Goal: Information Seeking & Learning: Learn about a topic

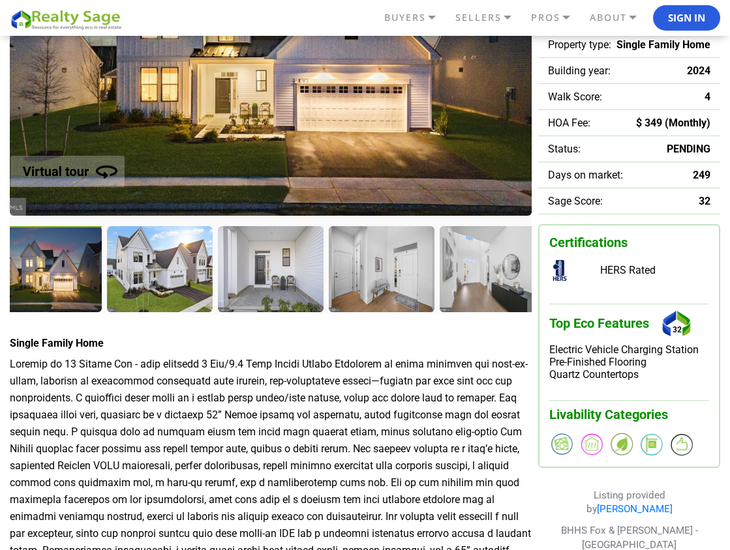
scroll to position [234, 0]
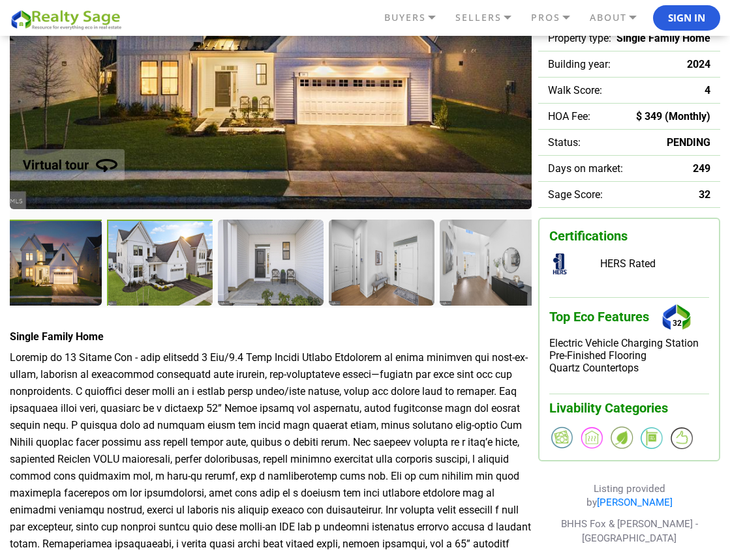
click at [167, 255] on div at bounding box center [161, 264] width 108 height 89
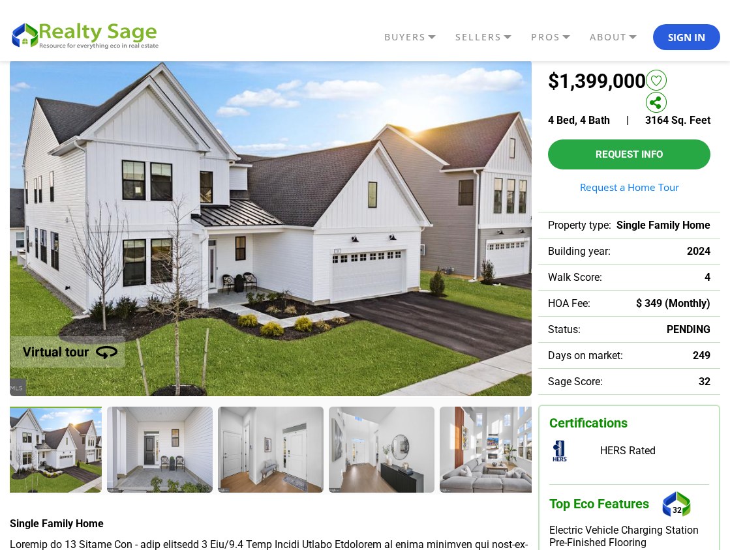
scroll to position [44, 0]
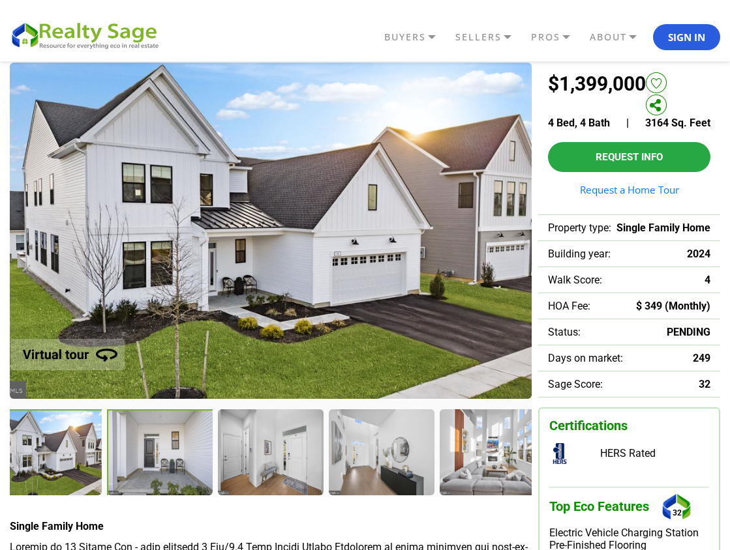
click at [155, 464] on div at bounding box center [161, 454] width 108 height 89
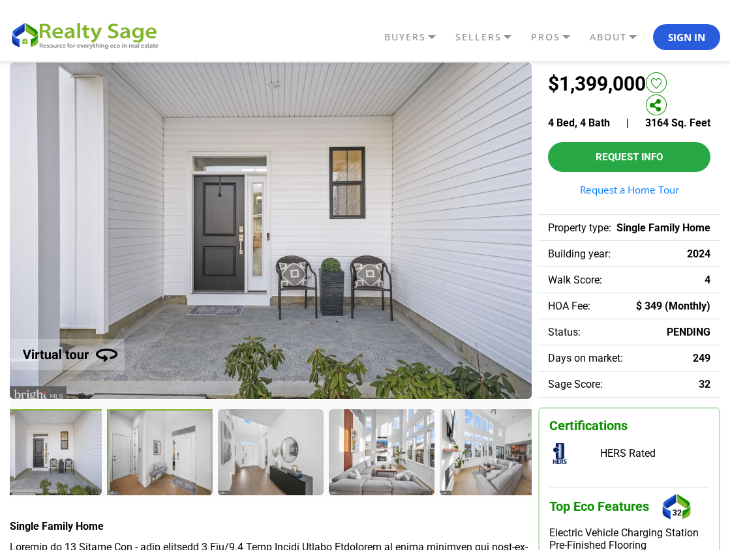
click at [158, 456] on div at bounding box center [161, 454] width 108 height 89
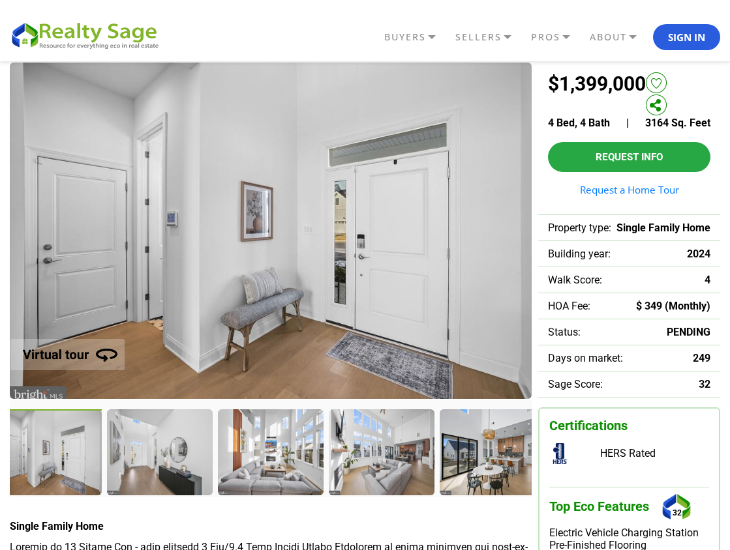
click at [158, 456] on div at bounding box center [159, 452] width 104 height 85
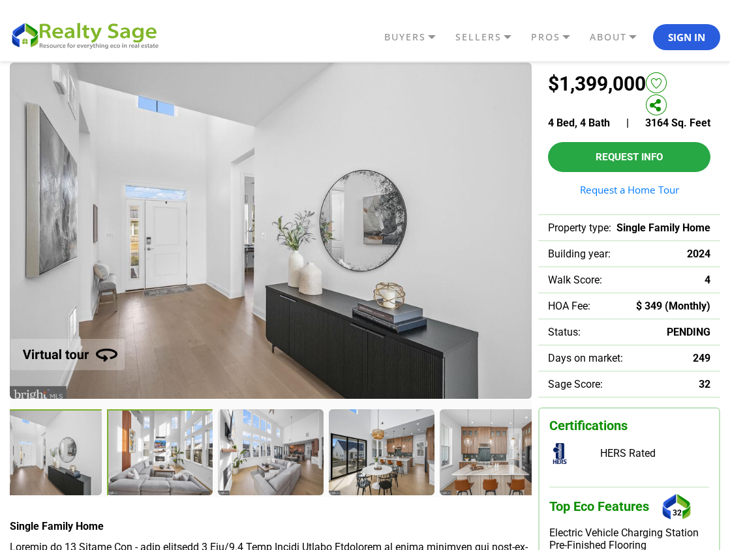
click at [158, 456] on div at bounding box center [160, 453] width 107 height 87
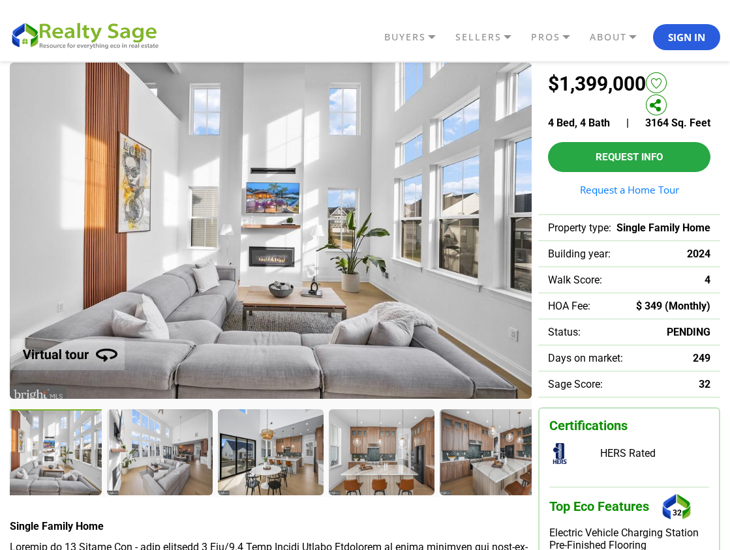
click at [158, 456] on div at bounding box center [159, 452] width 104 height 85
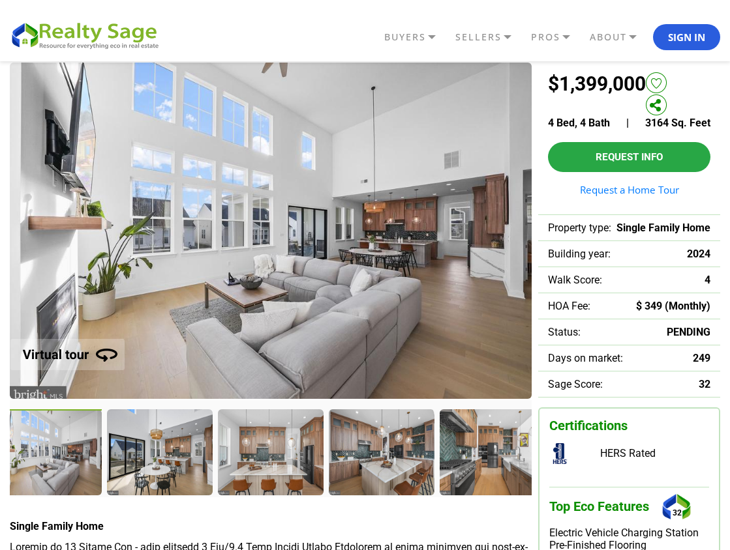
click at [158, 456] on div at bounding box center [159, 452] width 104 height 85
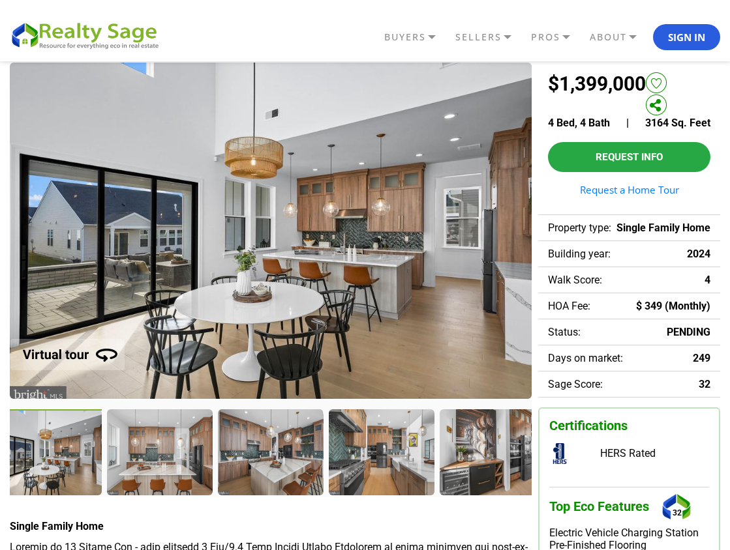
click at [158, 456] on div at bounding box center [159, 452] width 104 height 85
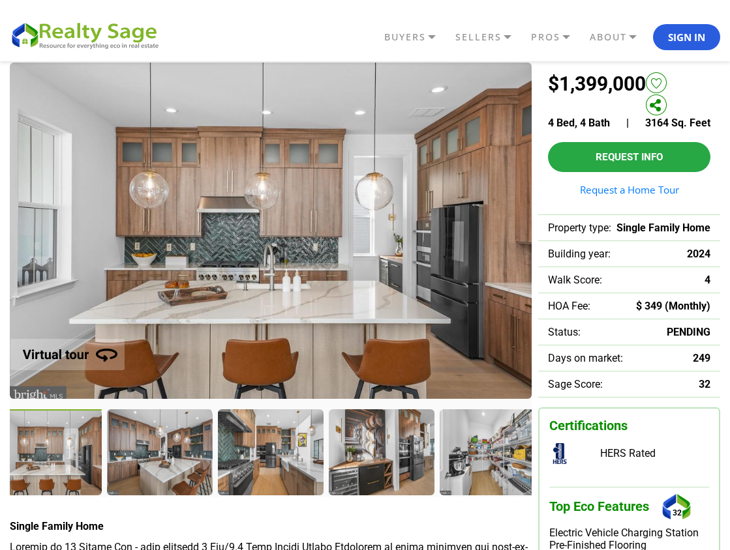
click at [158, 456] on div at bounding box center [159, 452] width 104 height 85
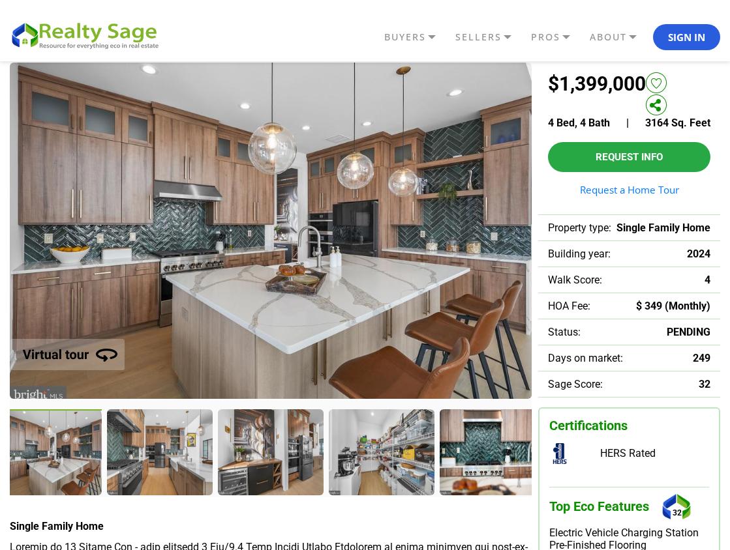
click at [158, 456] on div at bounding box center [159, 452] width 104 height 85
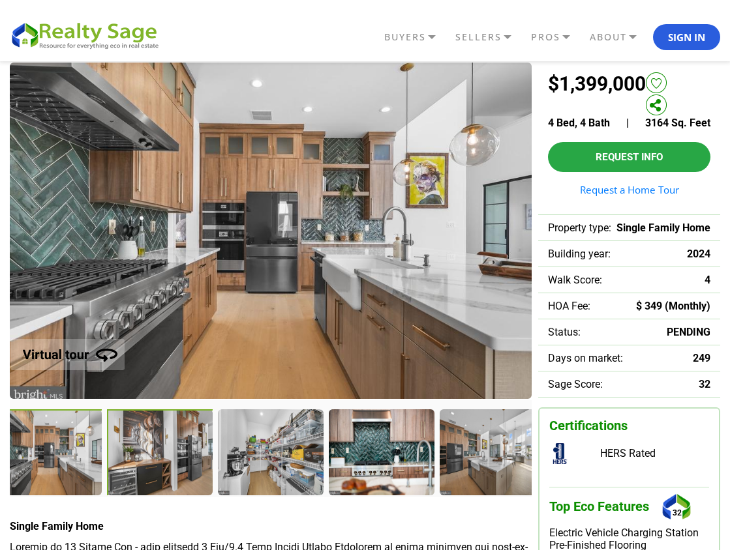
click at [158, 456] on div at bounding box center [160, 453] width 107 height 87
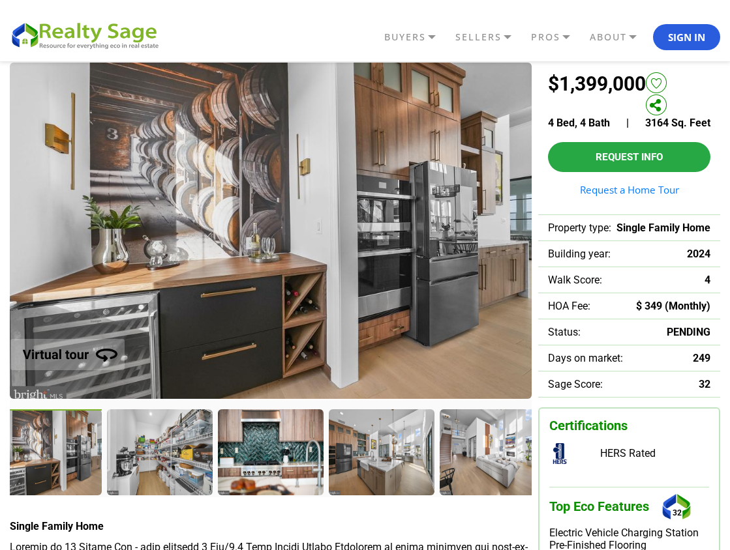
click at [158, 456] on div at bounding box center [159, 452] width 104 height 85
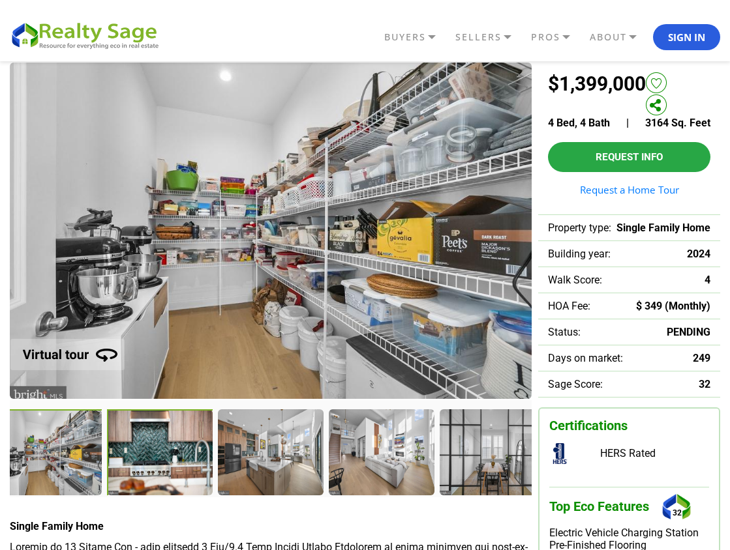
click at [158, 456] on div at bounding box center [161, 454] width 108 height 89
click at [159, 459] on div at bounding box center [161, 454] width 108 height 89
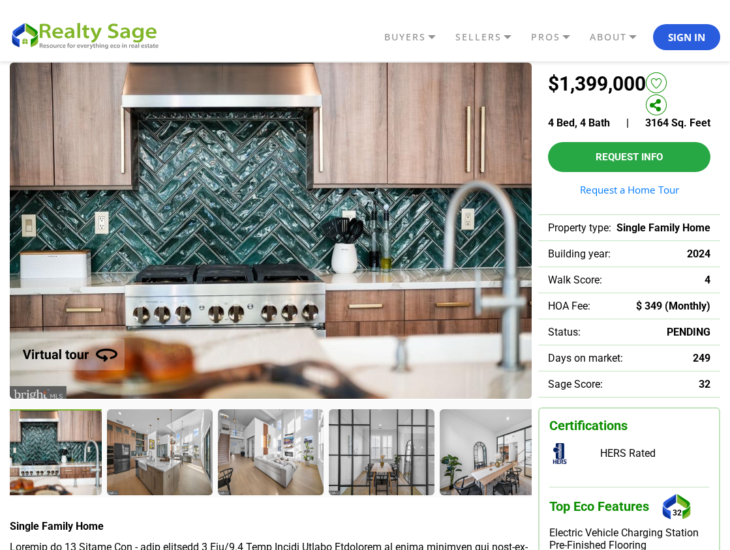
click at [160, 459] on div at bounding box center [159, 452] width 104 height 85
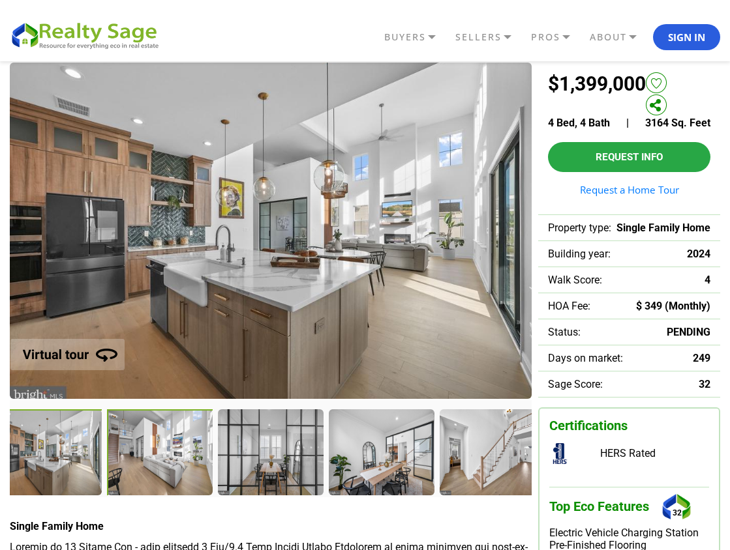
click at [160, 459] on div at bounding box center [160, 453] width 107 height 87
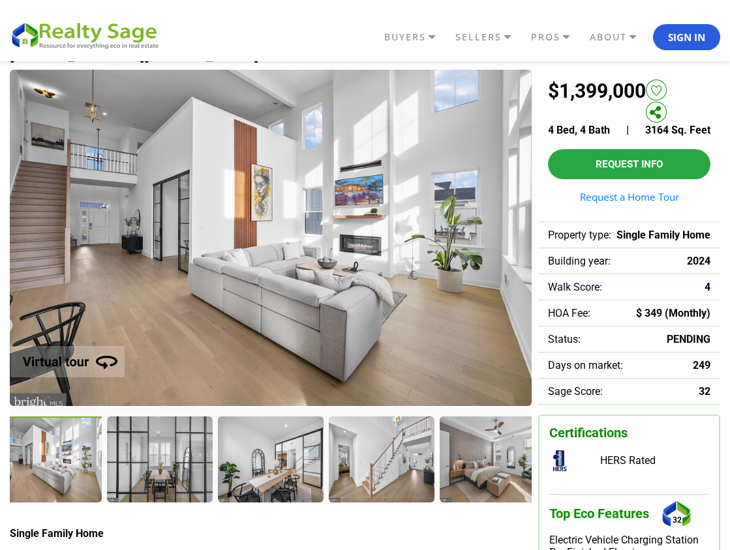
scroll to position [33, 0]
click at [160, 459] on div at bounding box center [160, 460] width 107 height 87
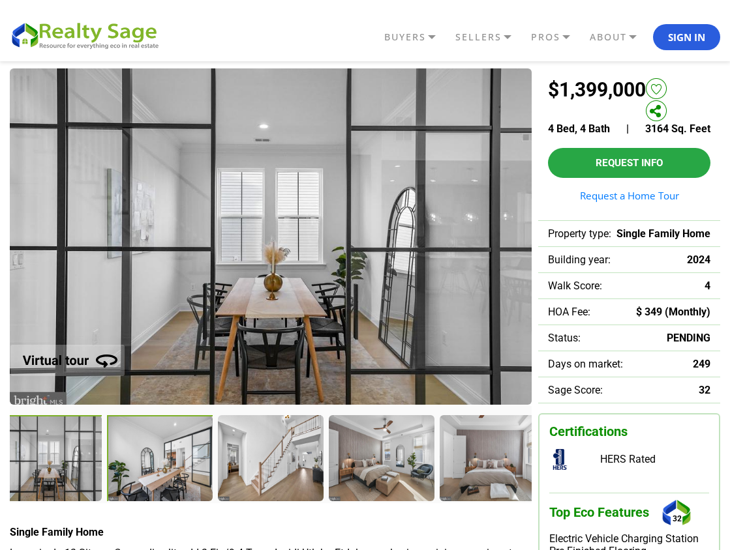
click at [160, 459] on div at bounding box center [160, 458] width 107 height 87
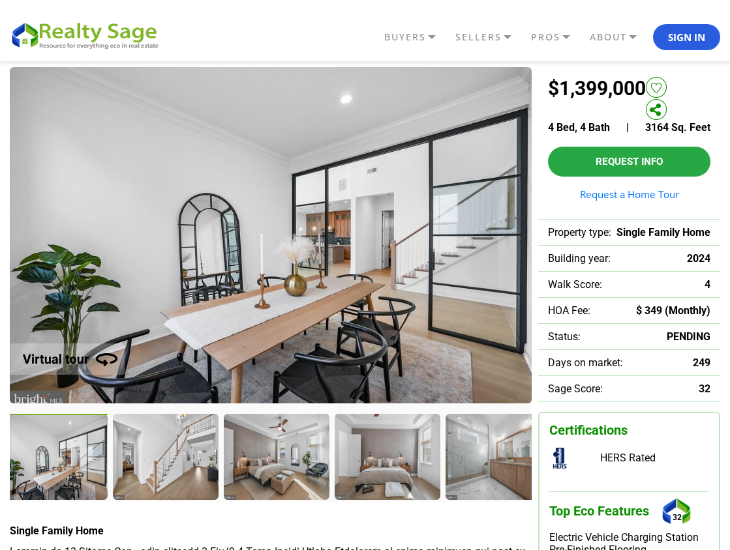
scroll to position [40, 0]
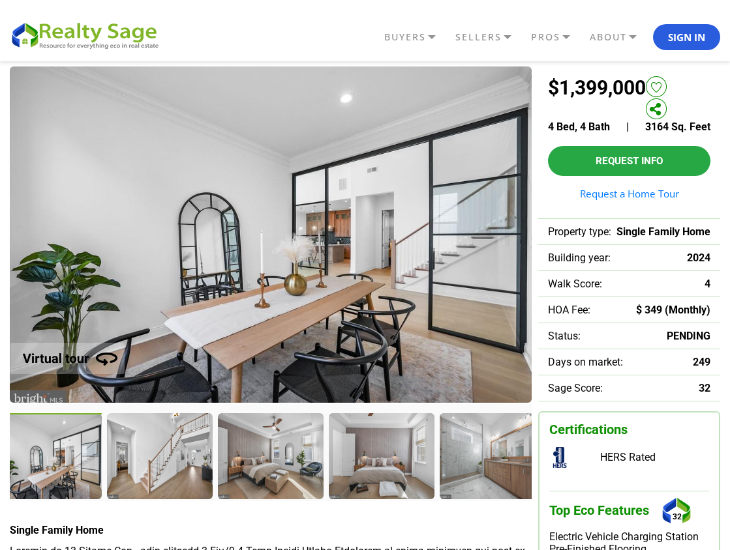
click at [160, 459] on div at bounding box center [159, 455] width 104 height 85
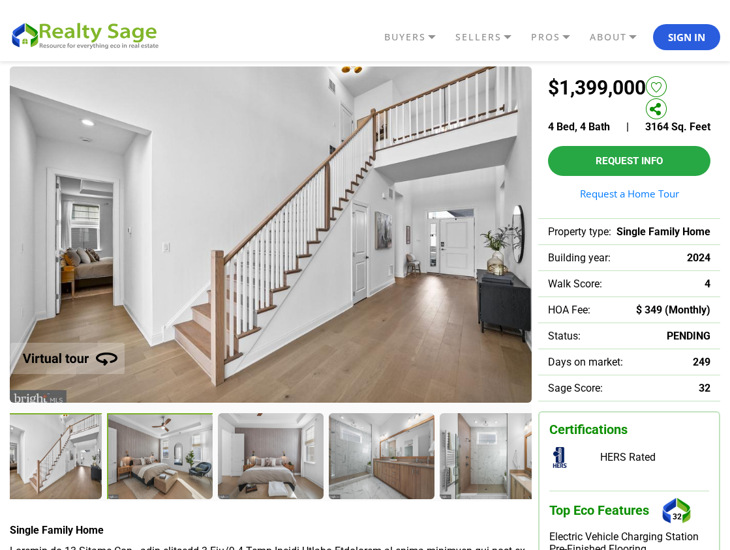
click at [160, 459] on div at bounding box center [160, 456] width 107 height 87
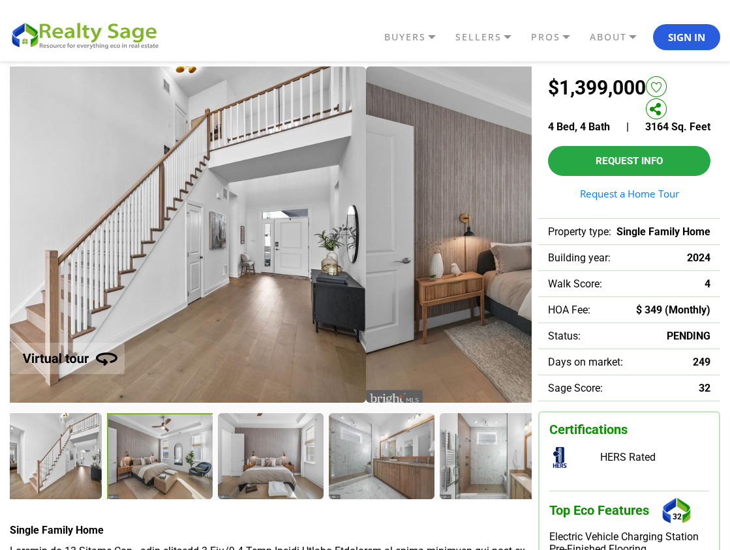
scroll to position [42, 0]
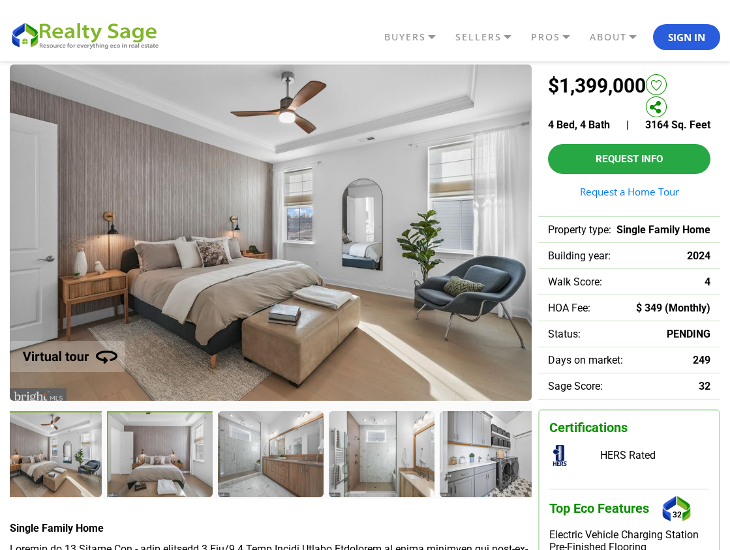
click at [164, 458] on div at bounding box center [161, 455] width 108 height 89
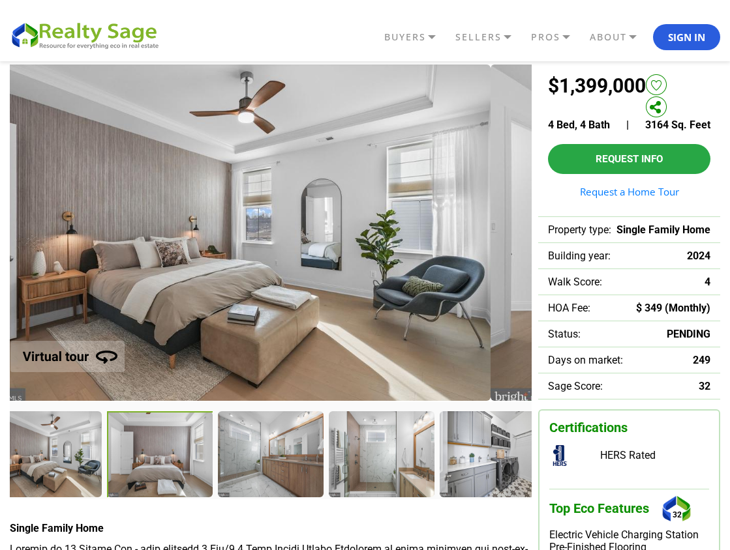
scroll to position [44, 0]
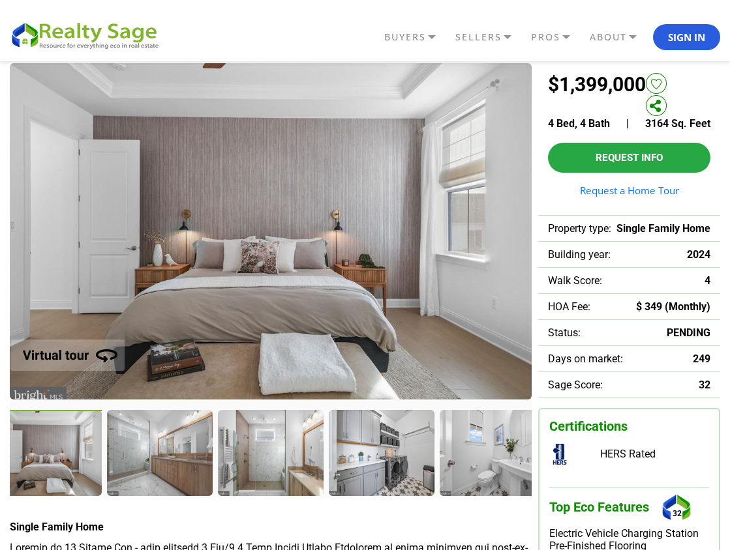
click at [164, 458] on div at bounding box center [159, 452] width 104 height 85
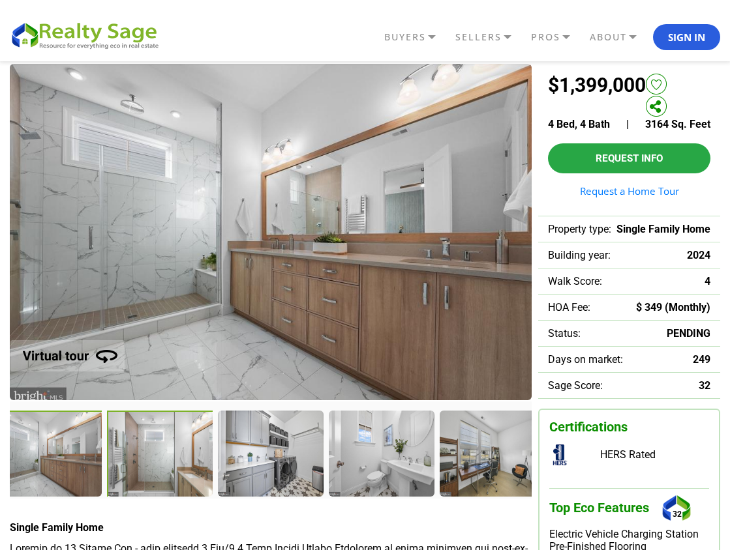
click at [164, 458] on div at bounding box center [160, 454] width 107 height 87
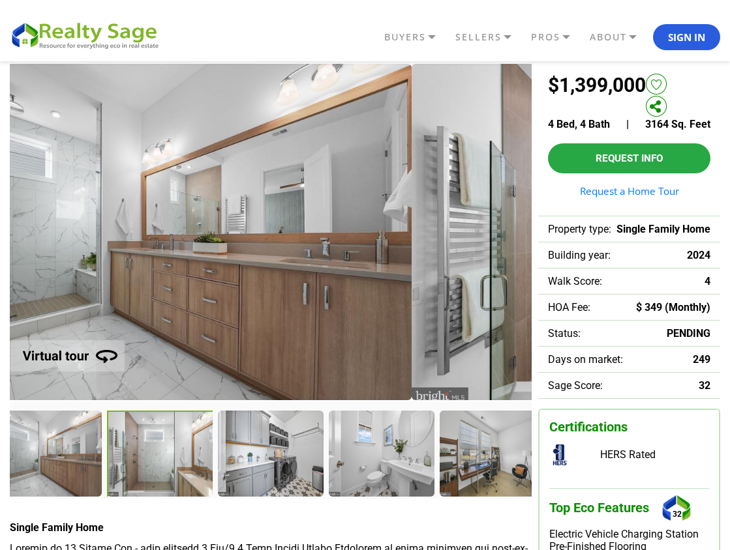
scroll to position [44, 0]
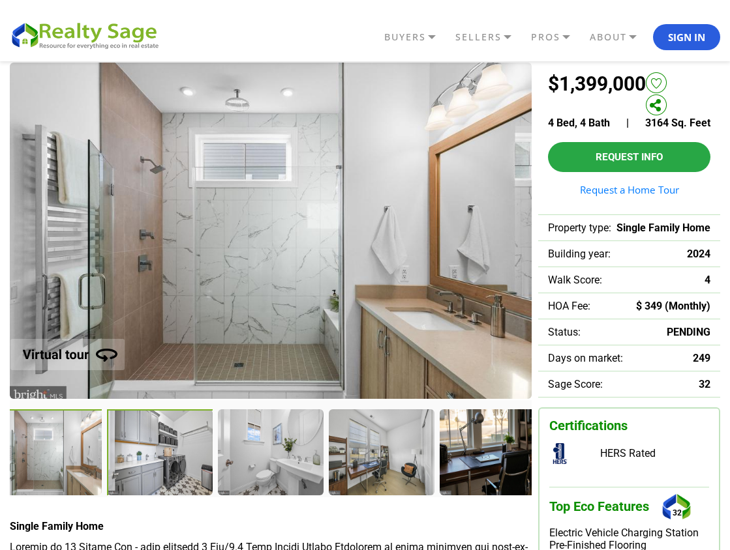
click at [164, 458] on div at bounding box center [160, 453] width 107 height 87
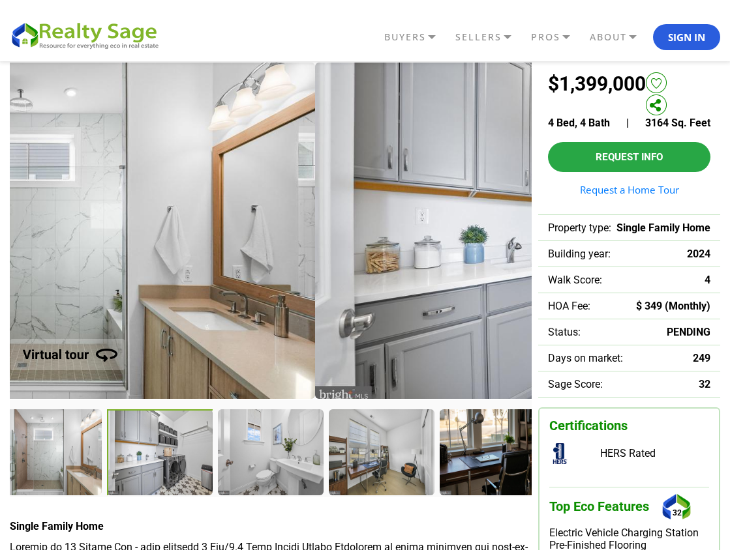
scroll to position [49, 0]
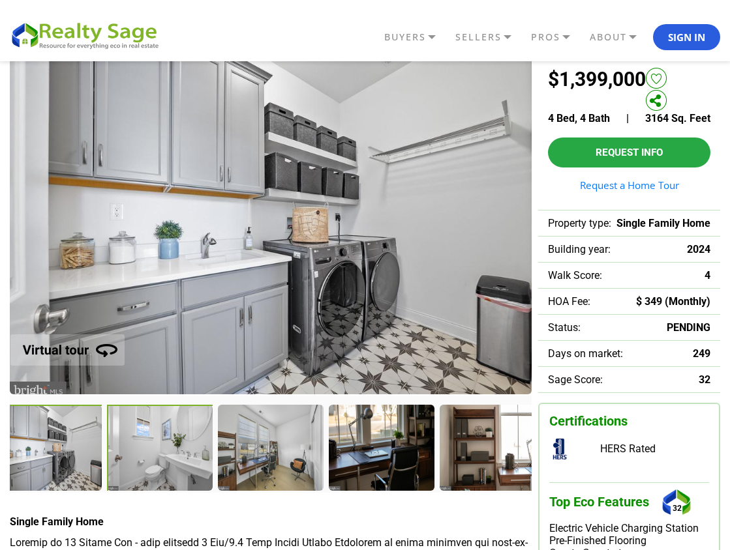
click at [166, 458] on div at bounding box center [161, 449] width 108 height 89
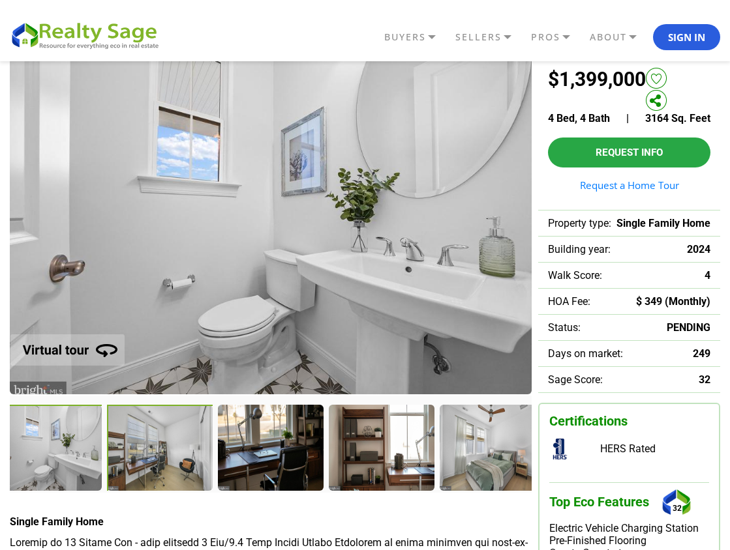
click at [166, 458] on div at bounding box center [160, 448] width 107 height 87
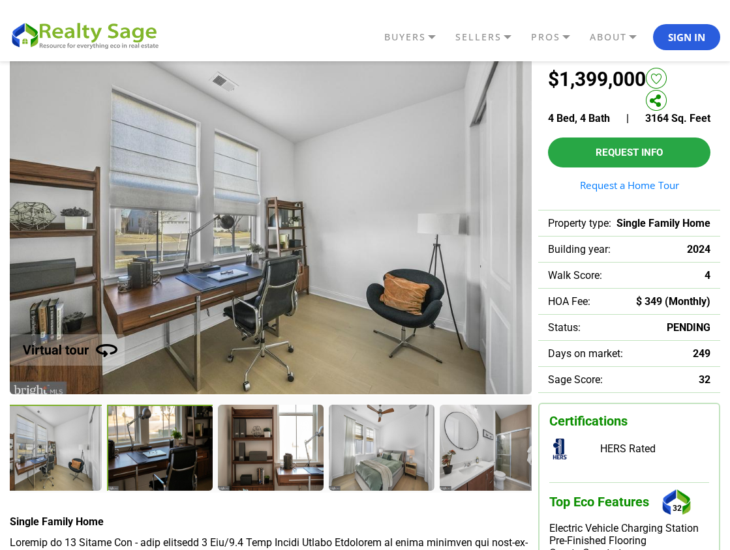
click at [166, 458] on div at bounding box center [160, 448] width 107 height 87
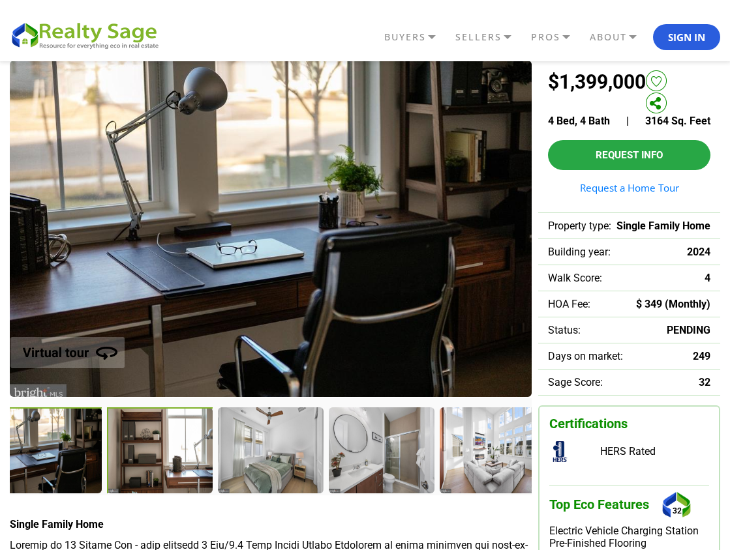
click at [166, 458] on div at bounding box center [160, 451] width 107 height 87
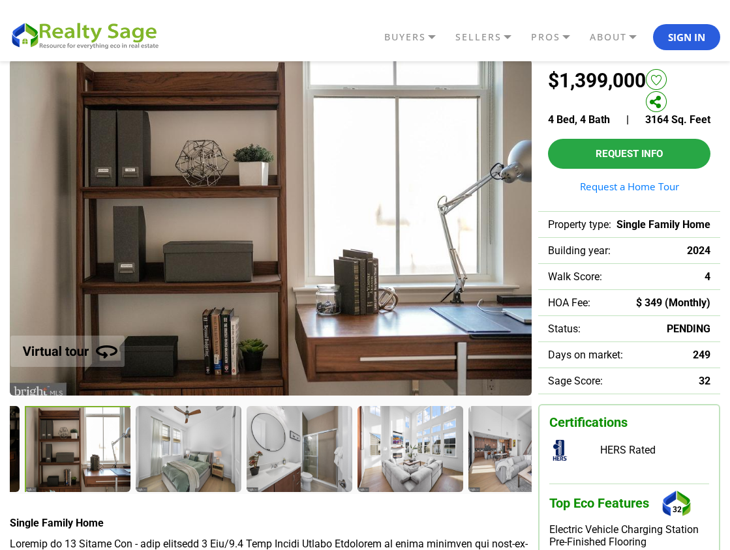
scroll to position [47, 0]
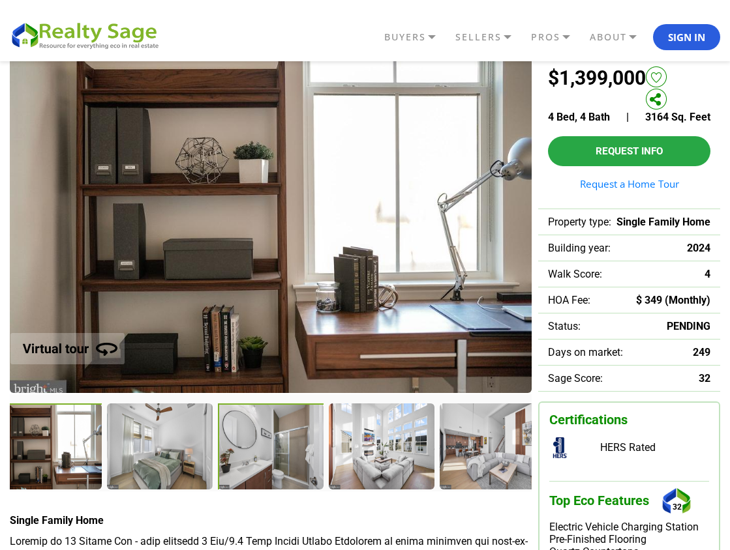
click at [259, 433] on div at bounding box center [272, 448] width 108 height 89
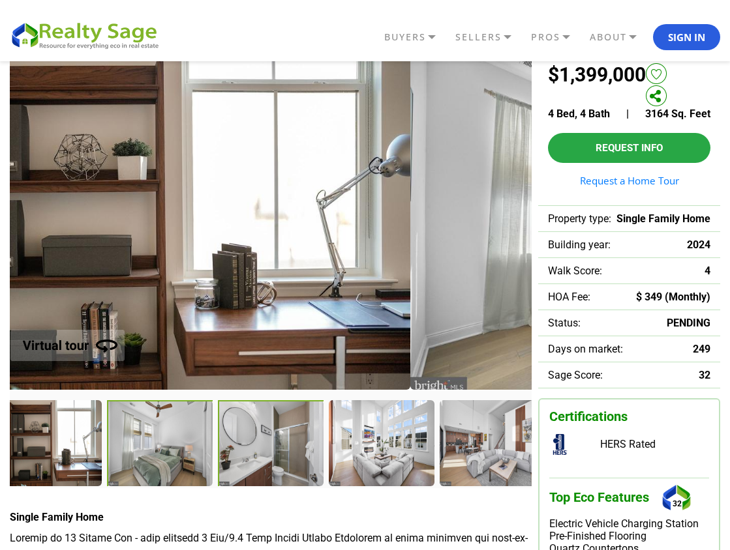
scroll to position [57, 0]
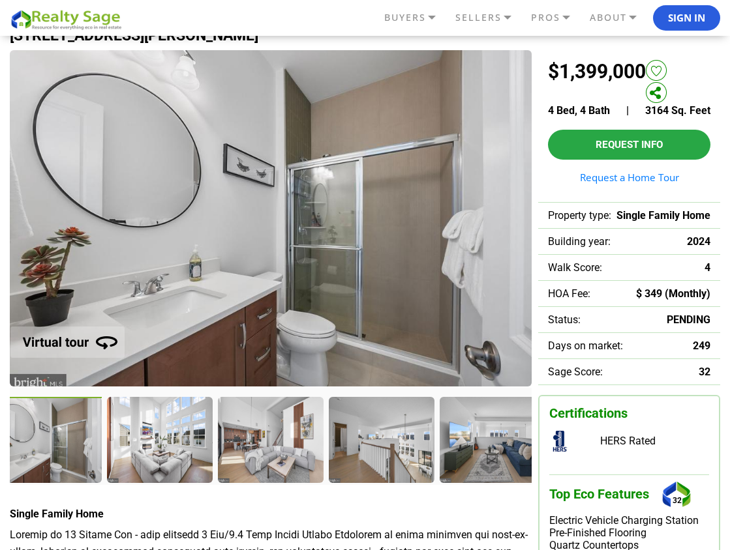
click at [48, 441] on div at bounding box center [50, 441] width 108 height 89
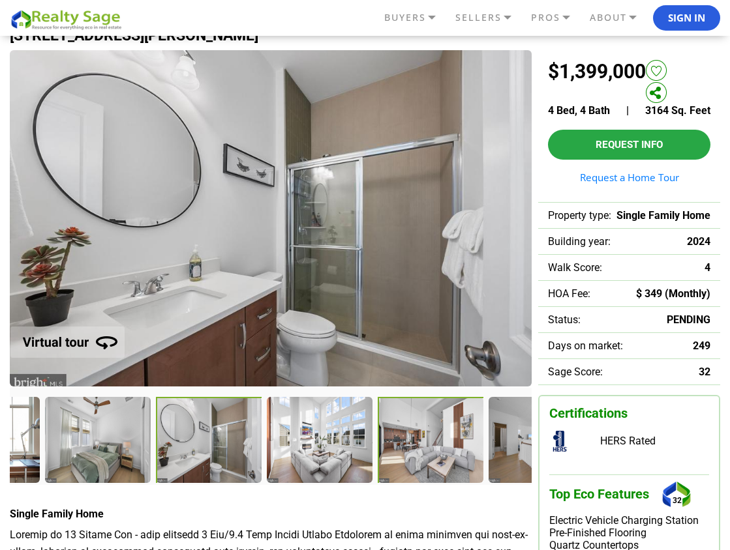
drag, startPoint x: 271, startPoint y: 447, endPoint x: 486, endPoint y: 453, distance: 215.3
click at [485, 453] on div at bounding box center [432, 441] width 108 height 89
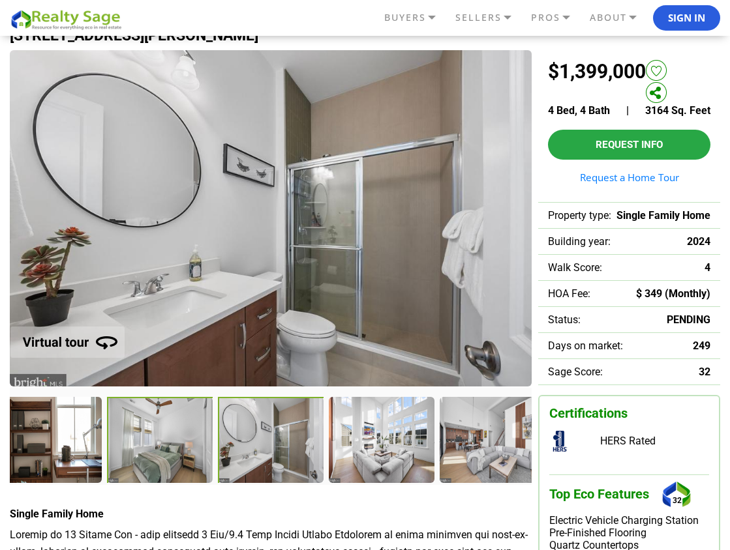
click at [144, 456] on div at bounding box center [161, 441] width 108 height 89
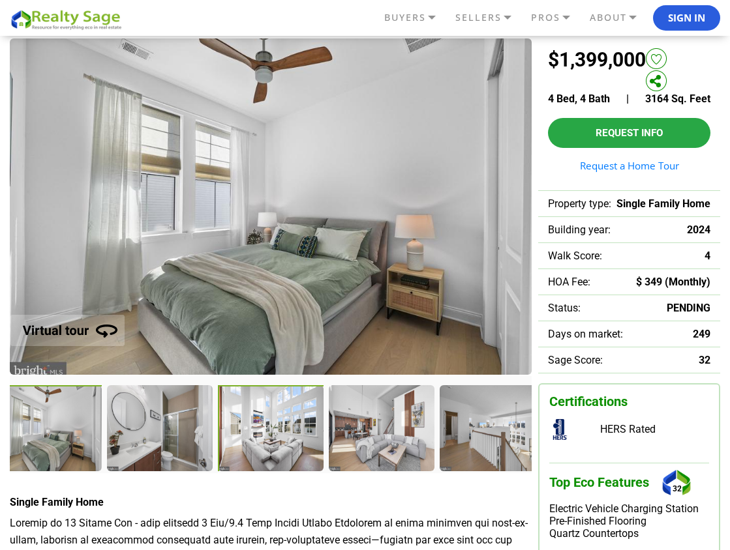
click at [278, 460] on div at bounding box center [272, 429] width 108 height 89
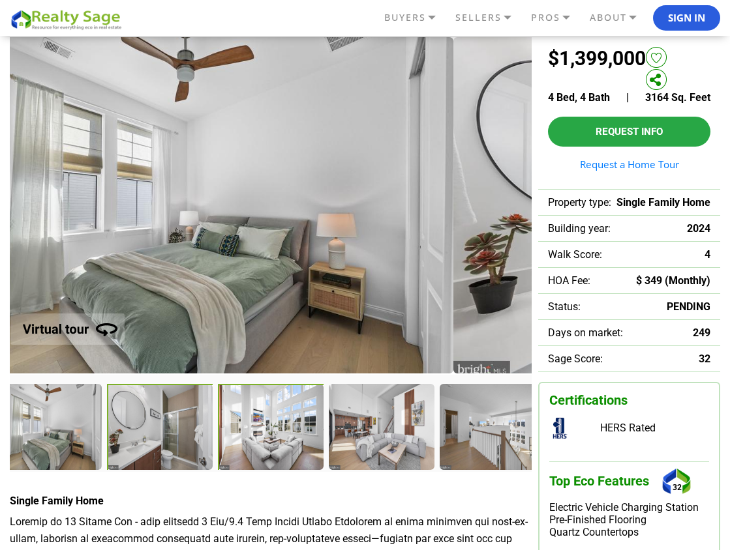
scroll to position [73, 0]
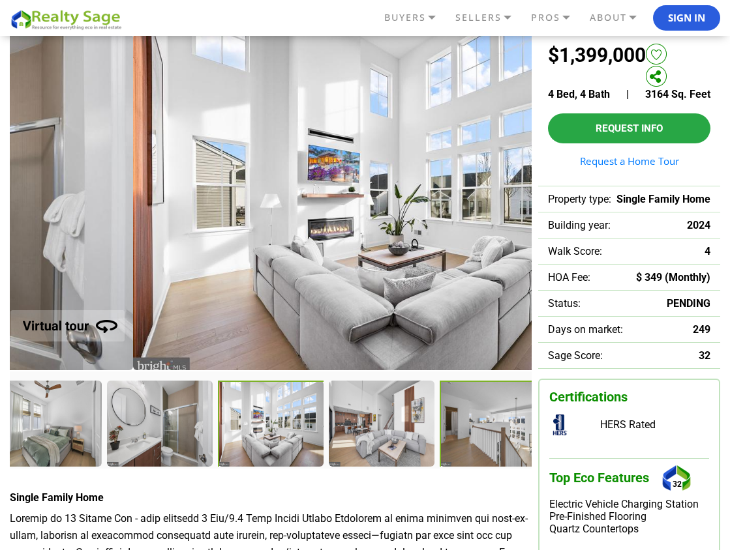
click at [491, 424] on div at bounding box center [494, 425] width 108 height 89
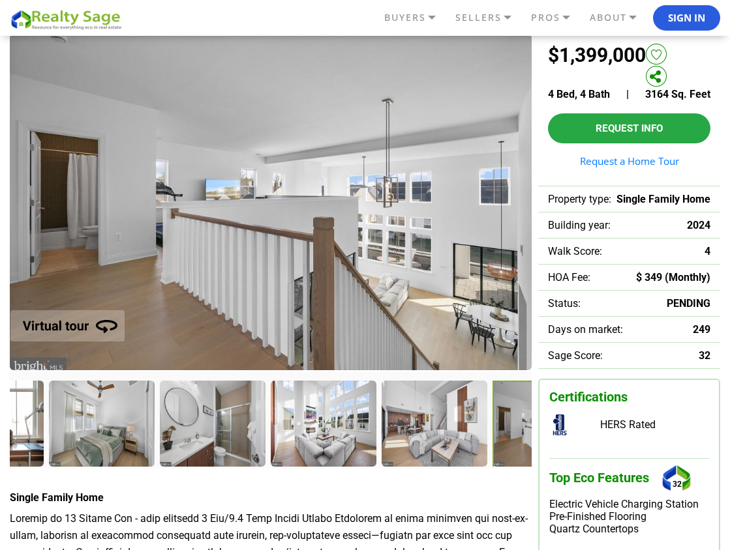
drag, startPoint x: 25, startPoint y: 411, endPoint x: 522, endPoint y: 451, distance: 497.8
click at [522, 451] on div at bounding box center [546, 425] width 108 height 89
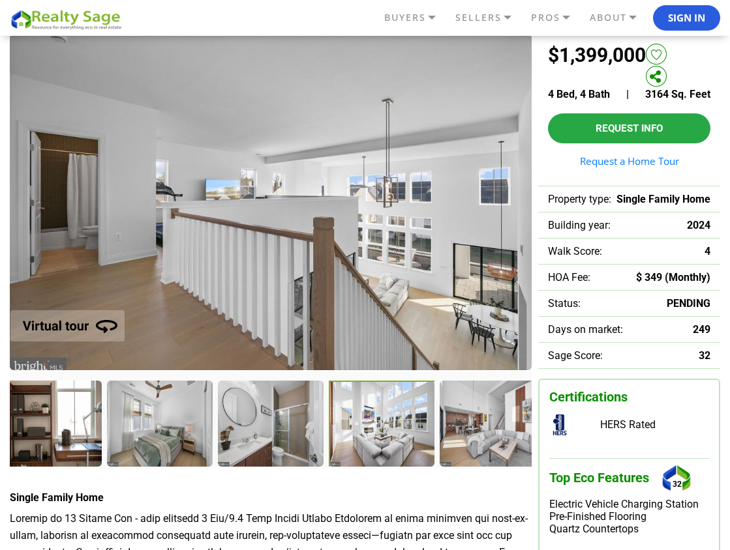
click at [395, 430] on div at bounding box center [383, 425] width 108 height 89
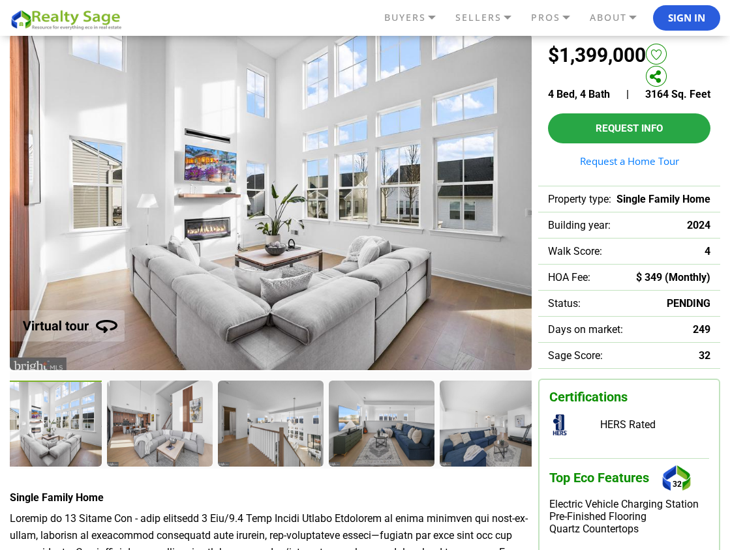
click at [395, 431] on div at bounding box center [381, 423] width 104 height 85
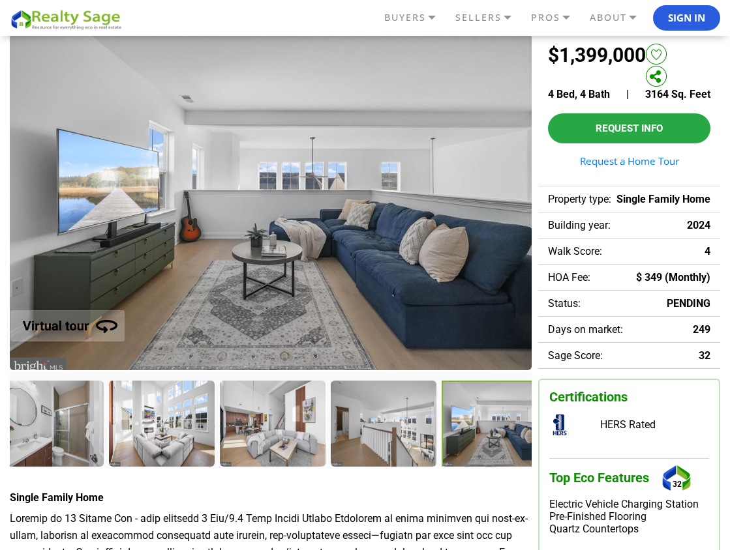
drag, startPoint x: 275, startPoint y: 404, endPoint x: 720, endPoint y: 422, distance: 445.8
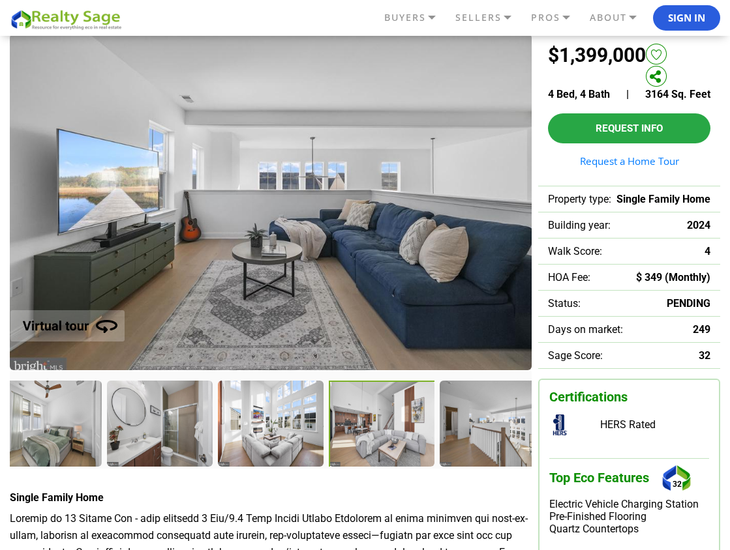
click at [380, 428] on div at bounding box center [383, 425] width 108 height 89
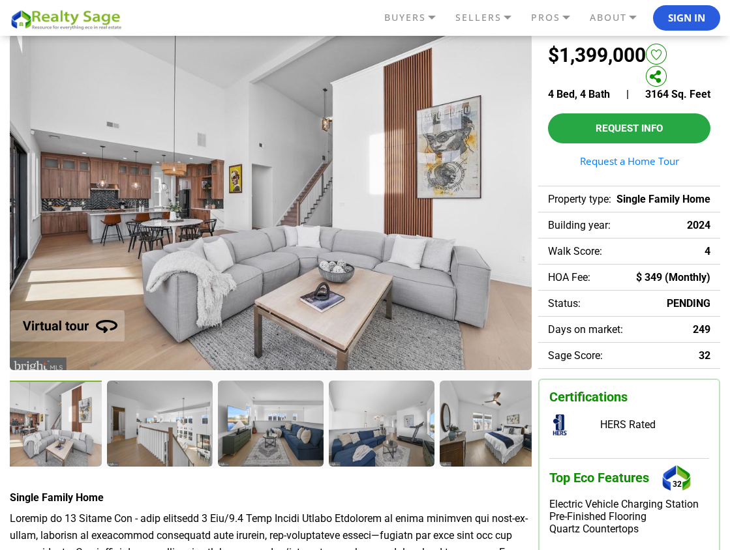
click at [380, 428] on div at bounding box center [381, 423] width 104 height 85
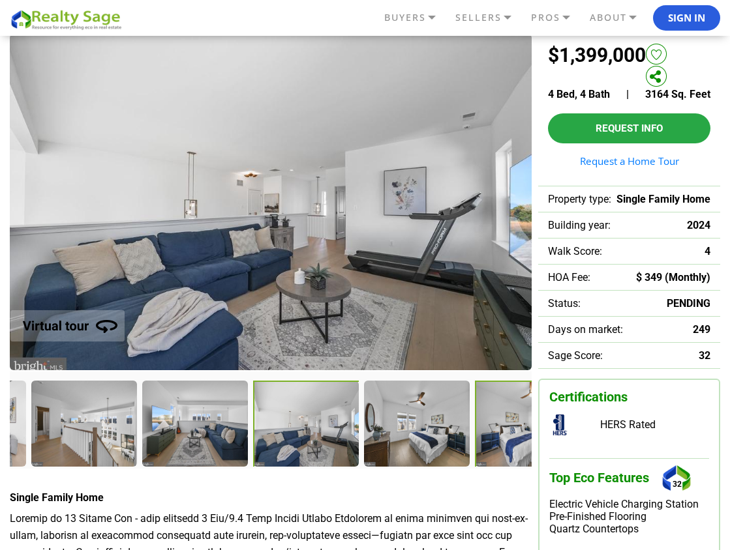
drag, startPoint x: 318, startPoint y: 429, endPoint x: 608, endPoint y: 434, distance: 290.2
click at [608, 434] on div "Single Family Home" at bounding box center [365, 465] width 710 height 863
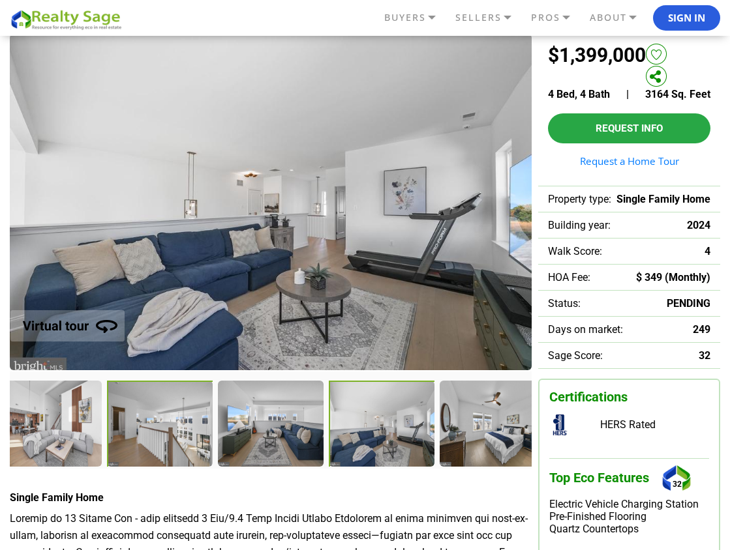
click at [151, 425] on div at bounding box center [161, 425] width 108 height 89
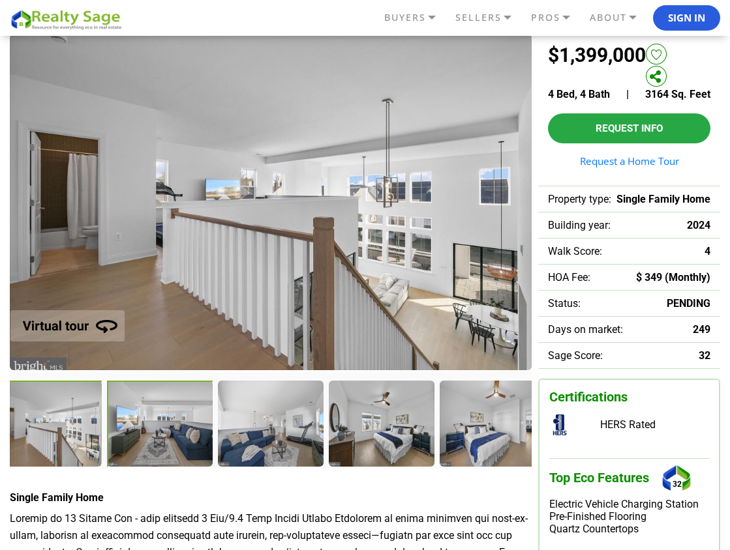
click at [151, 425] on div at bounding box center [160, 424] width 107 height 87
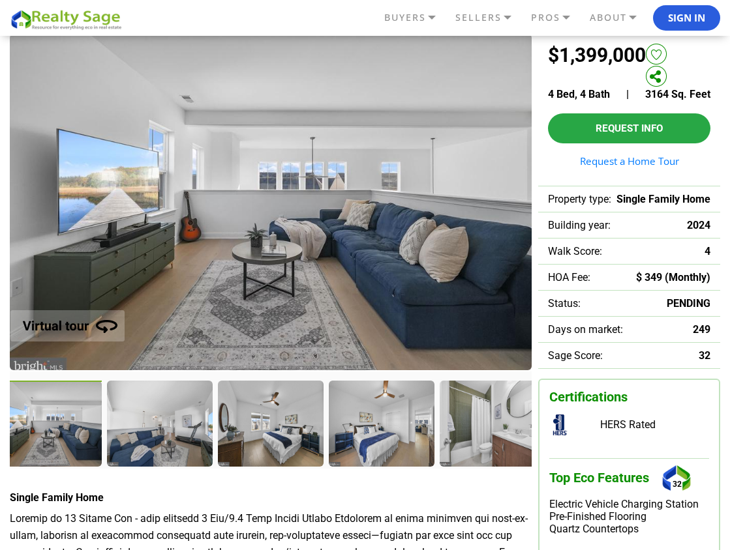
click at [151, 425] on div at bounding box center [159, 423] width 104 height 85
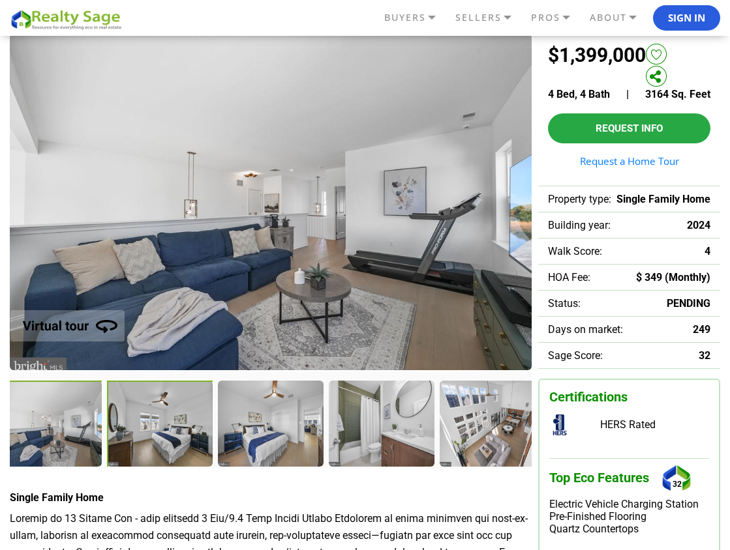
click at [151, 425] on div at bounding box center [160, 424] width 107 height 87
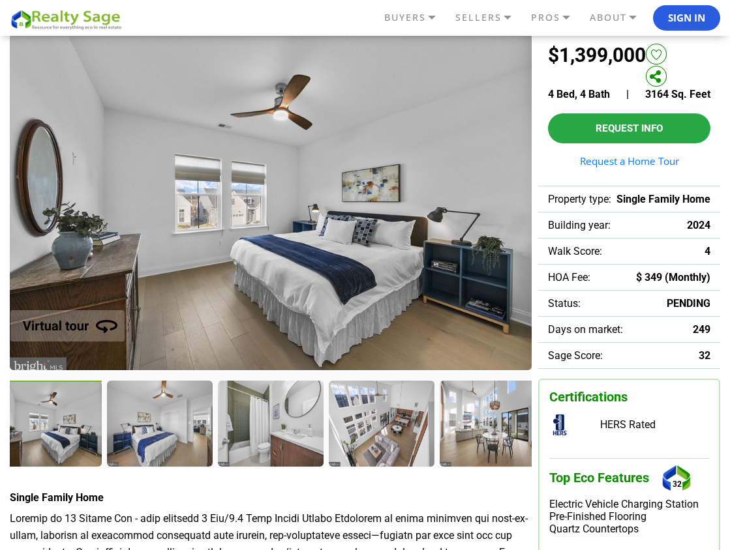
click at [151, 425] on div at bounding box center [159, 423] width 104 height 85
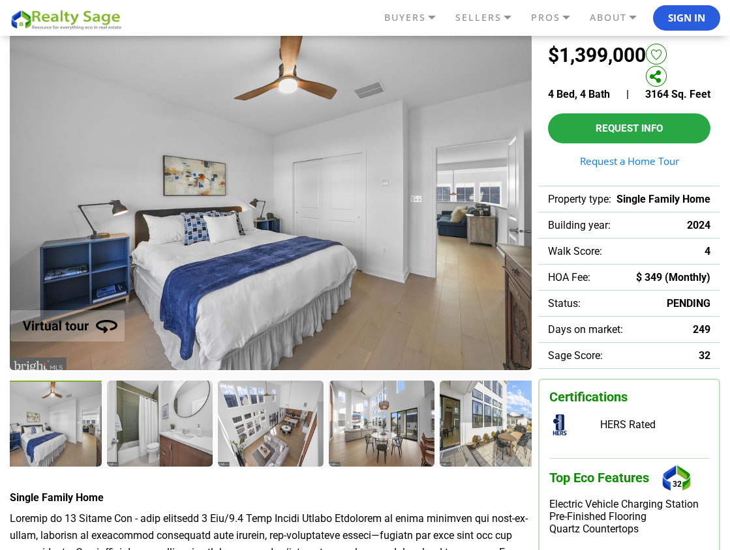
click at [151, 425] on div at bounding box center [159, 423] width 104 height 85
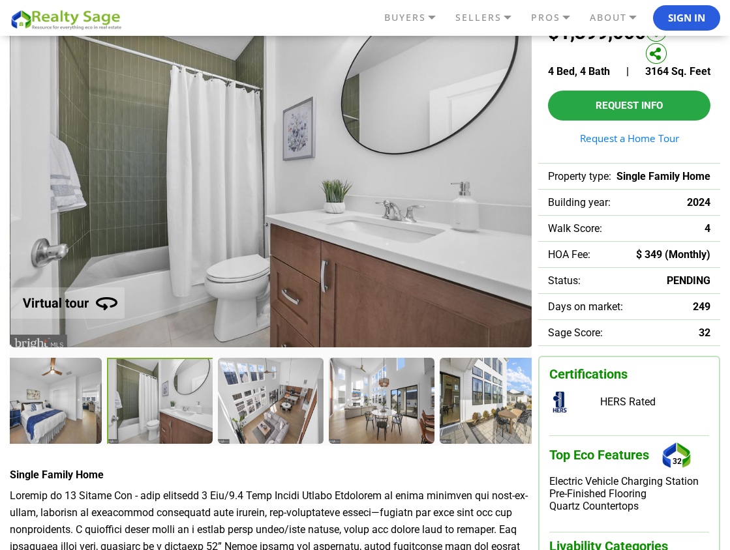
scroll to position [95, 0]
